Goal: Find specific page/section: Find specific page/section

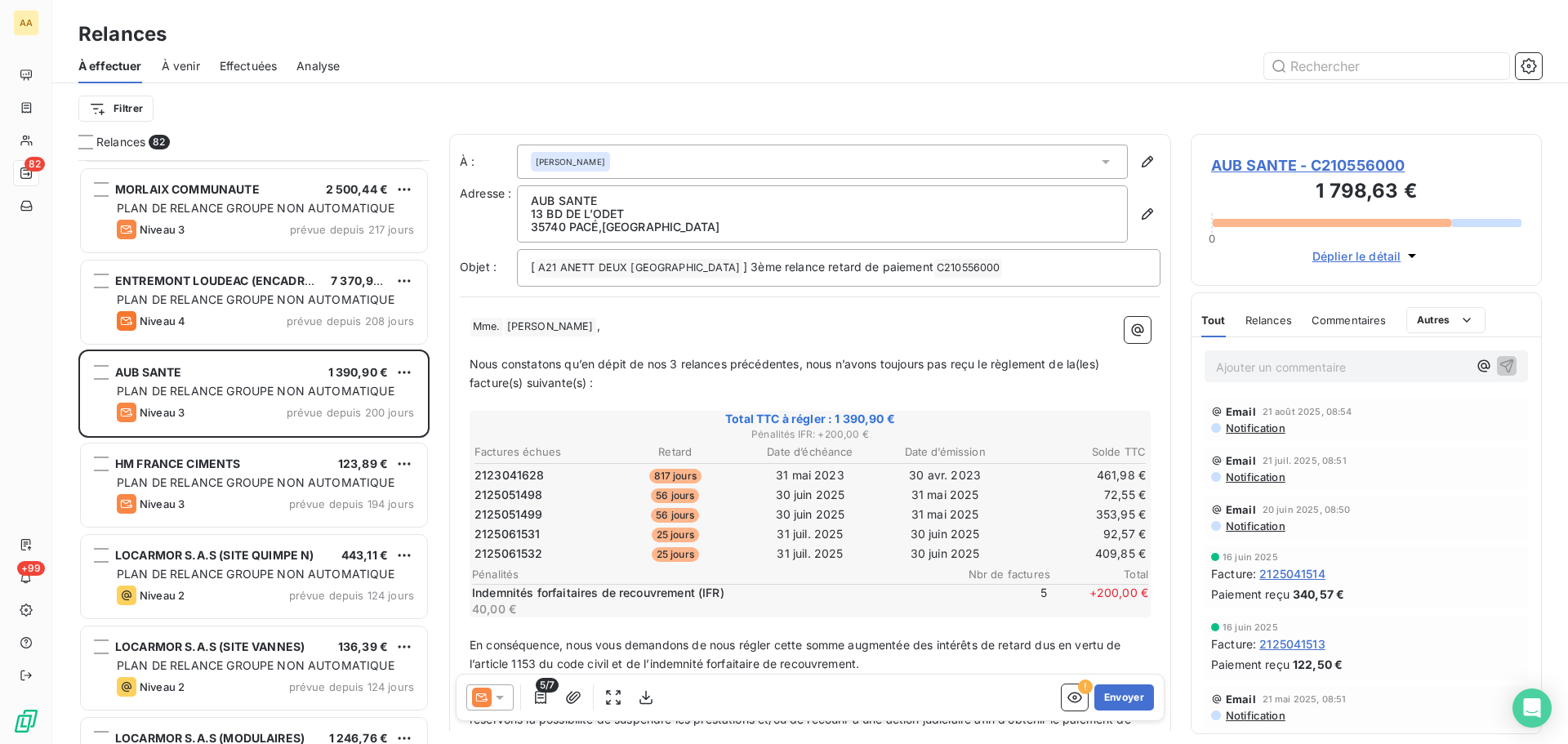
click at [574, 164] on span "[PERSON_NAME]" at bounding box center [571, 162] width 69 height 12
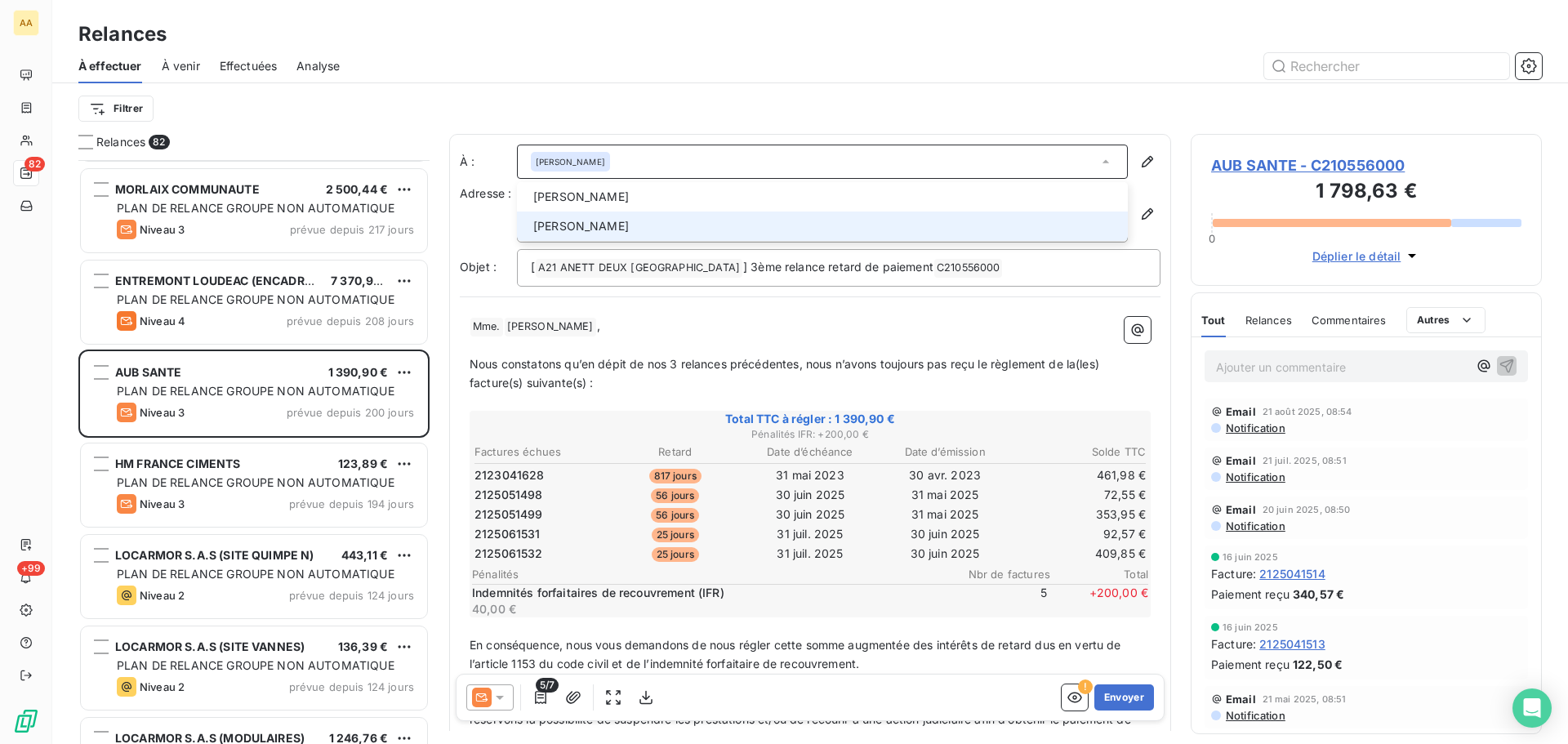
click at [942, 222] on span "[PERSON_NAME]" at bounding box center [825, 226] width 585 height 17
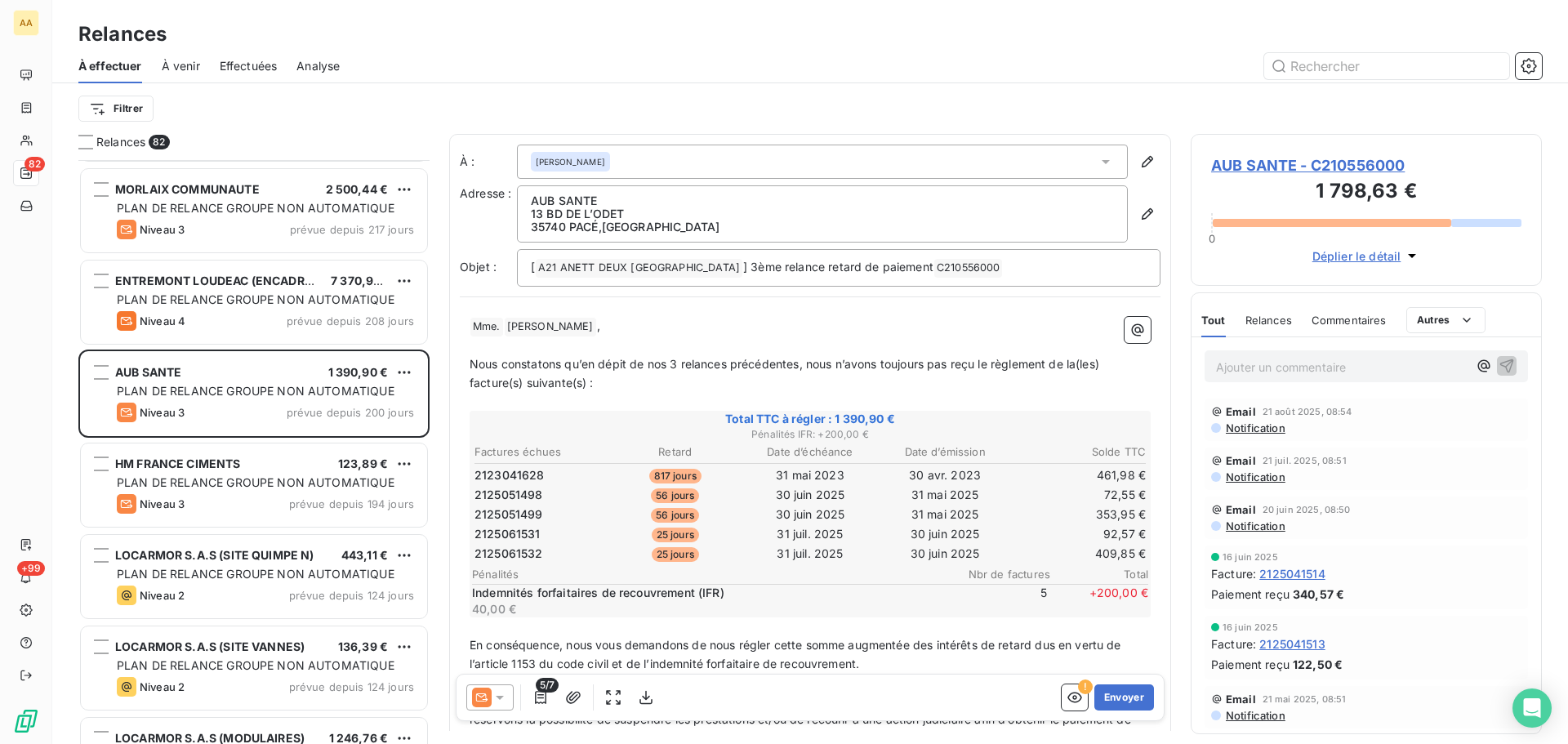
click at [569, 158] on span "[PERSON_NAME]" at bounding box center [571, 162] width 69 height 12
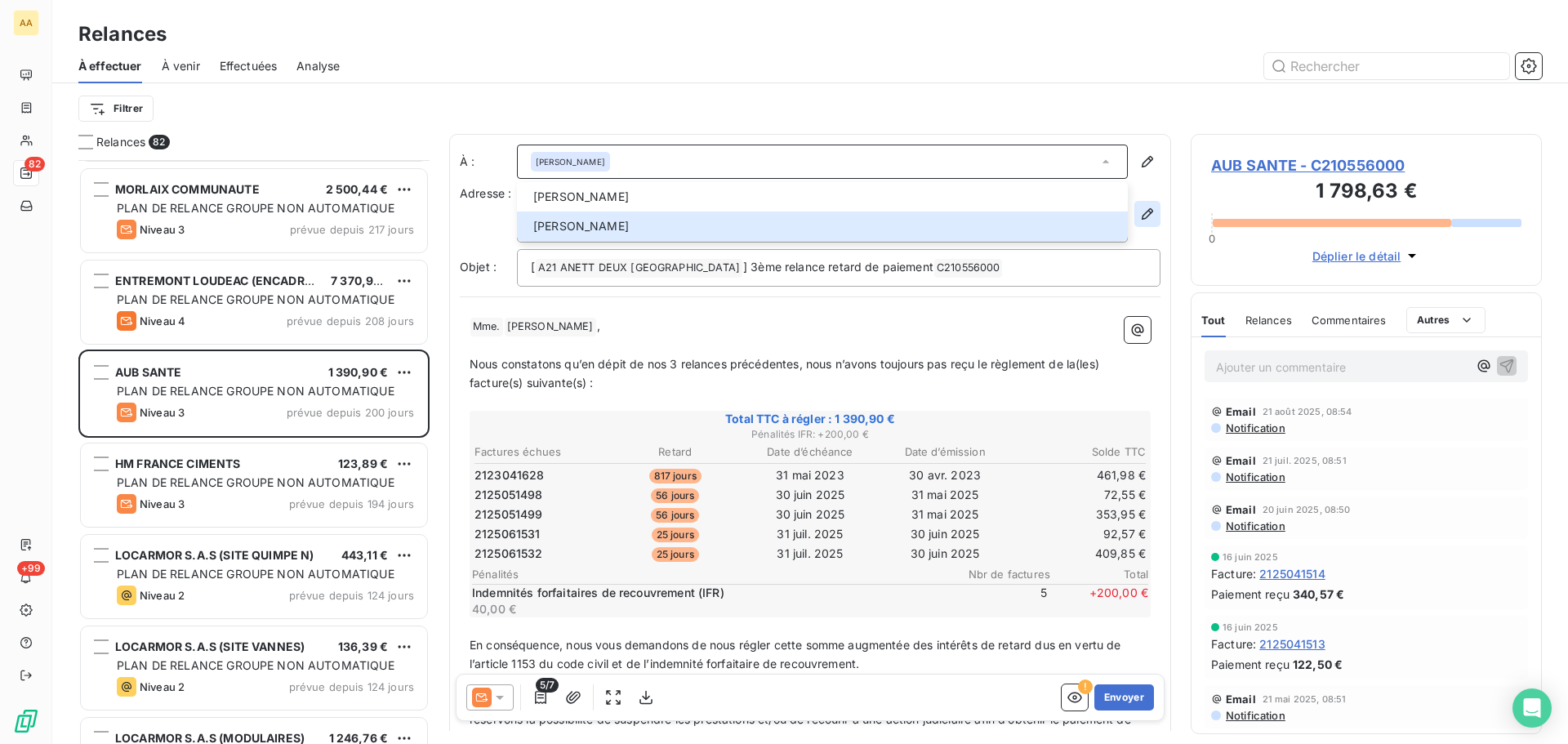
click at [1139, 215] on icon "button" at bounding box center [1147, 213] width 17 height 17
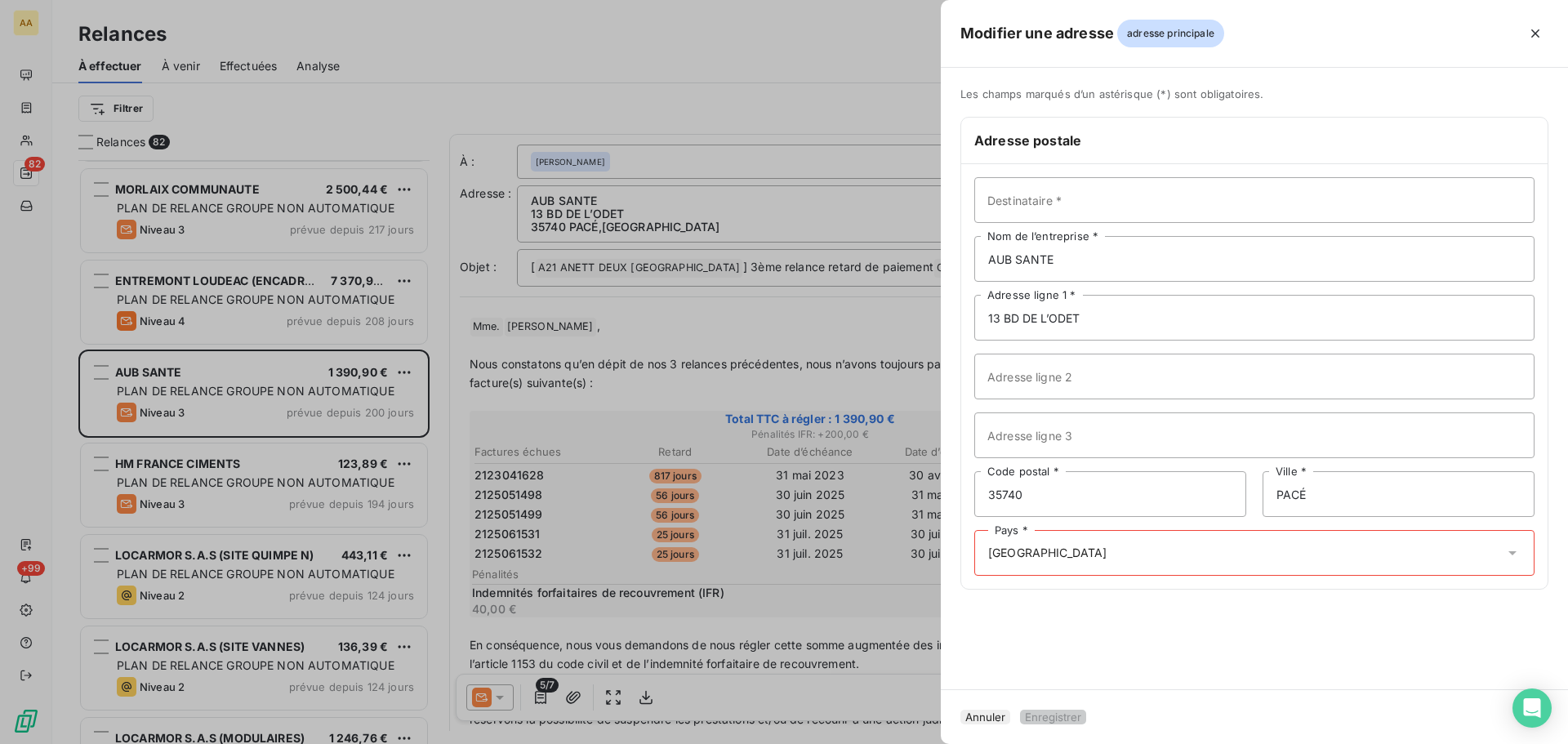
click at [518, 102] on div at bounding box center [784, 372] width 1568 height 744
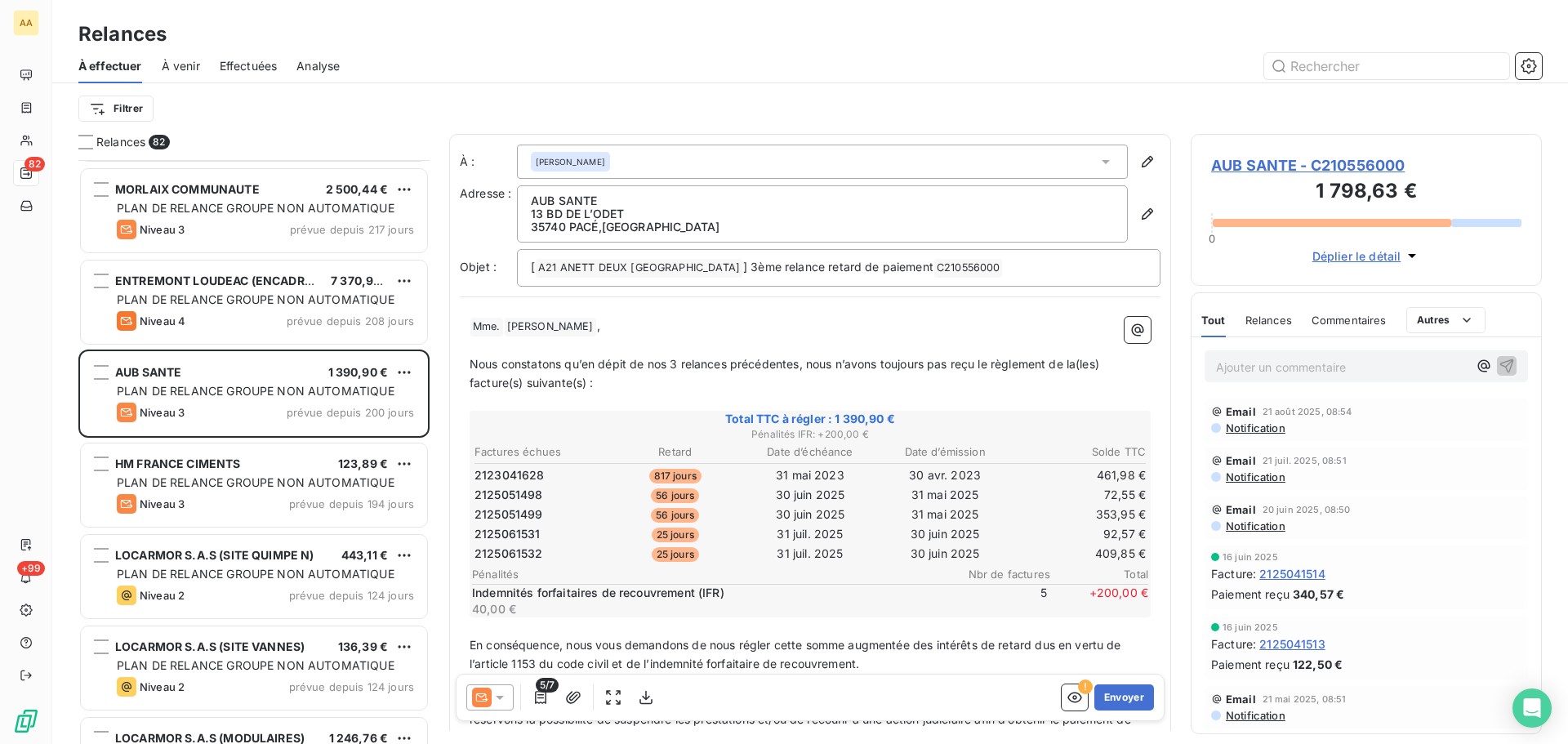
click at [496, 696] on icon at bounding box center [500, 698] width 17 height 17
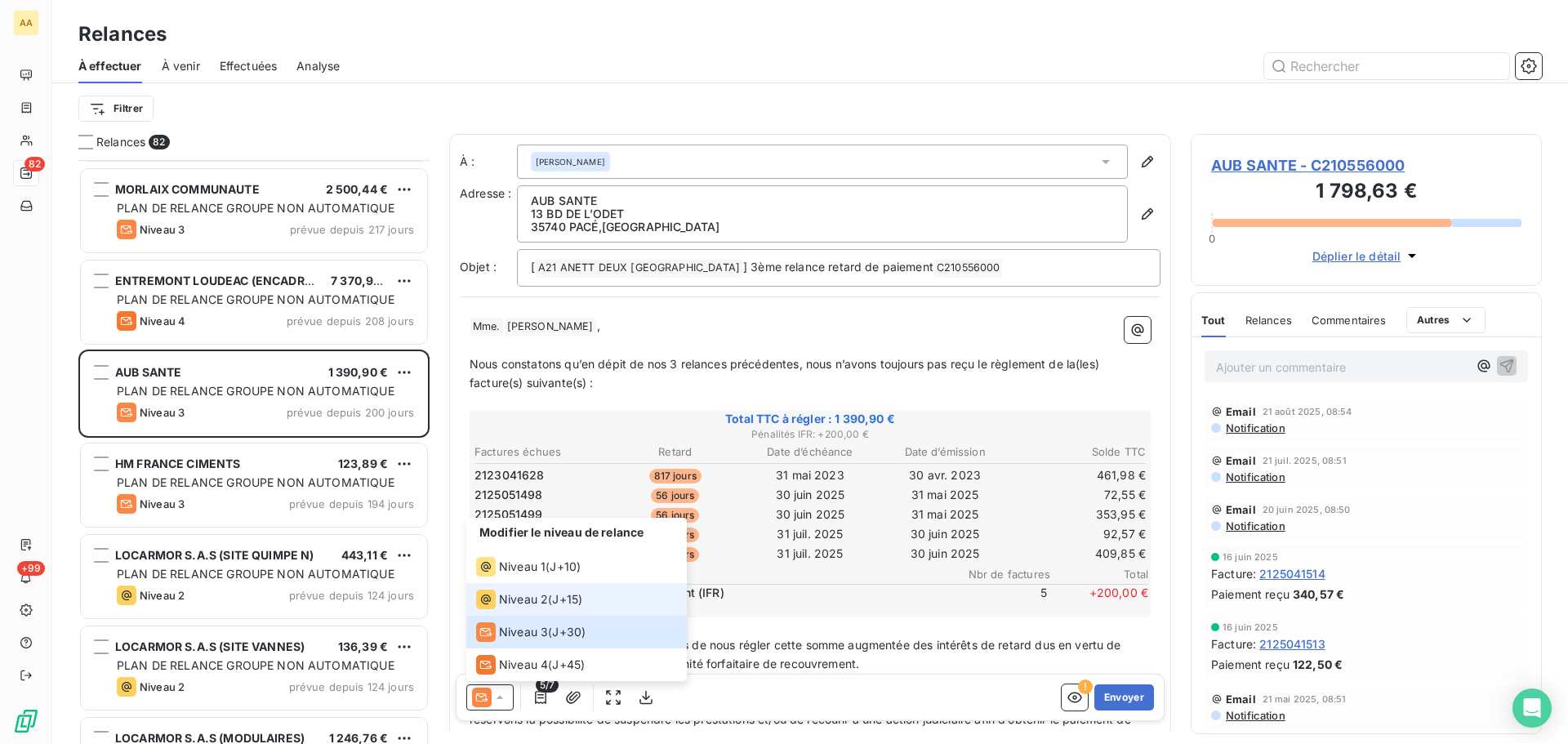
click at [510, 598] on span "Niveau 2" at bounding box center [523, 600] width 49 height 17
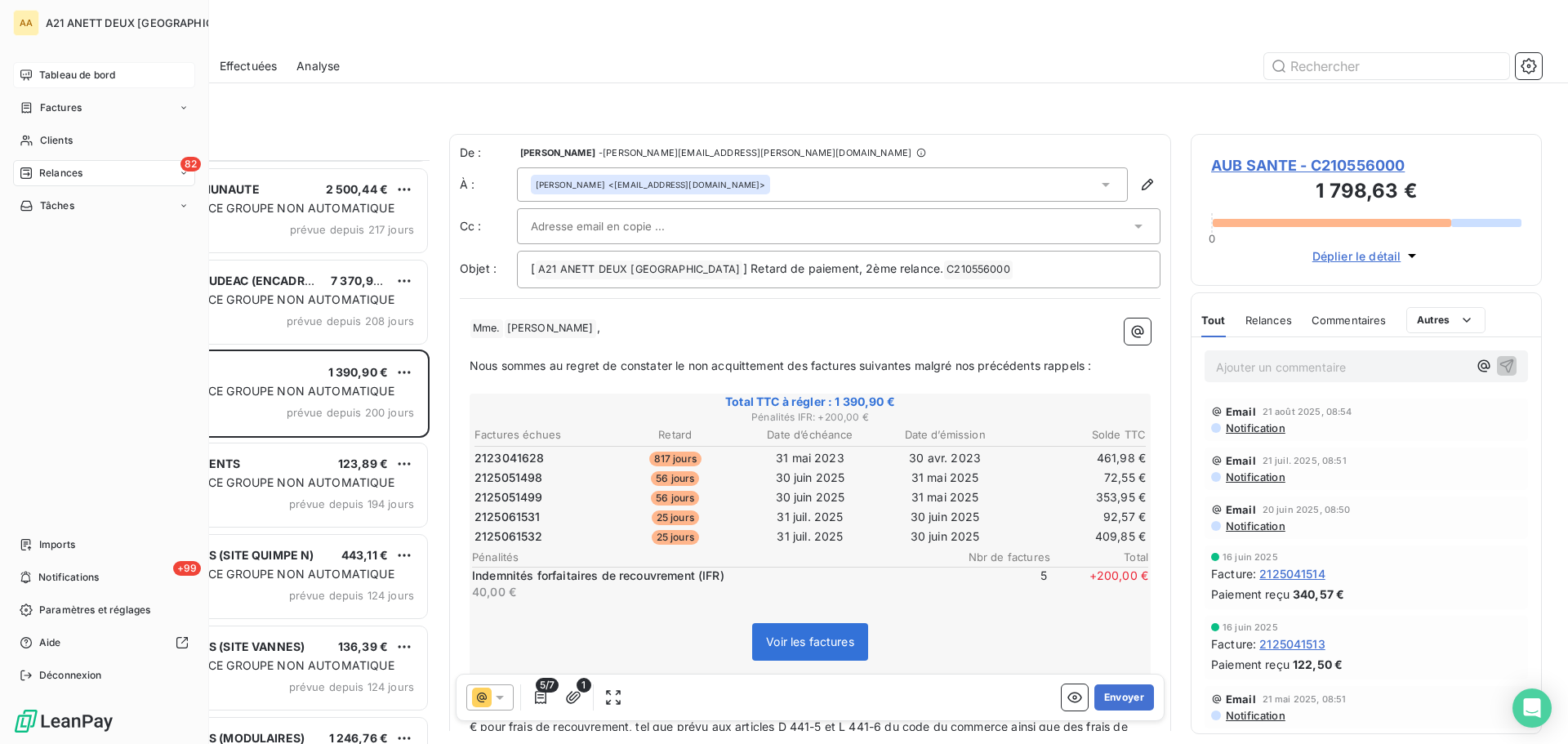
click at [33, 71] on div "Tableau de bord" at bounding box center [104, 75] width 182 height 26
